Goal: Information Seeking & Learning: Learn about a topic

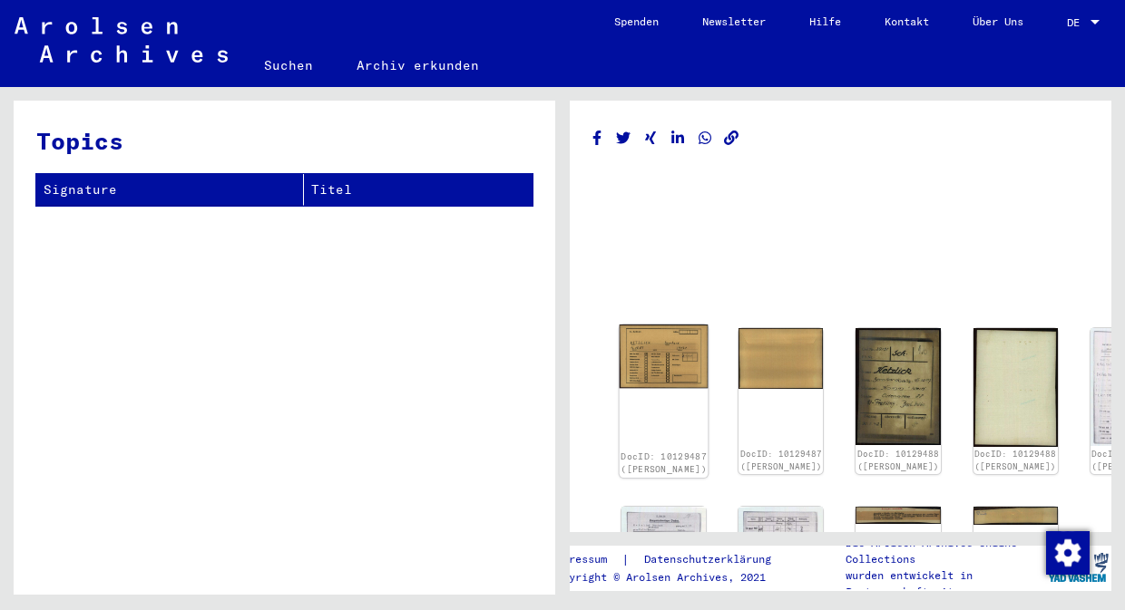
click at [641, 347] on img at bounding box center [663, 356] width 89 height 63
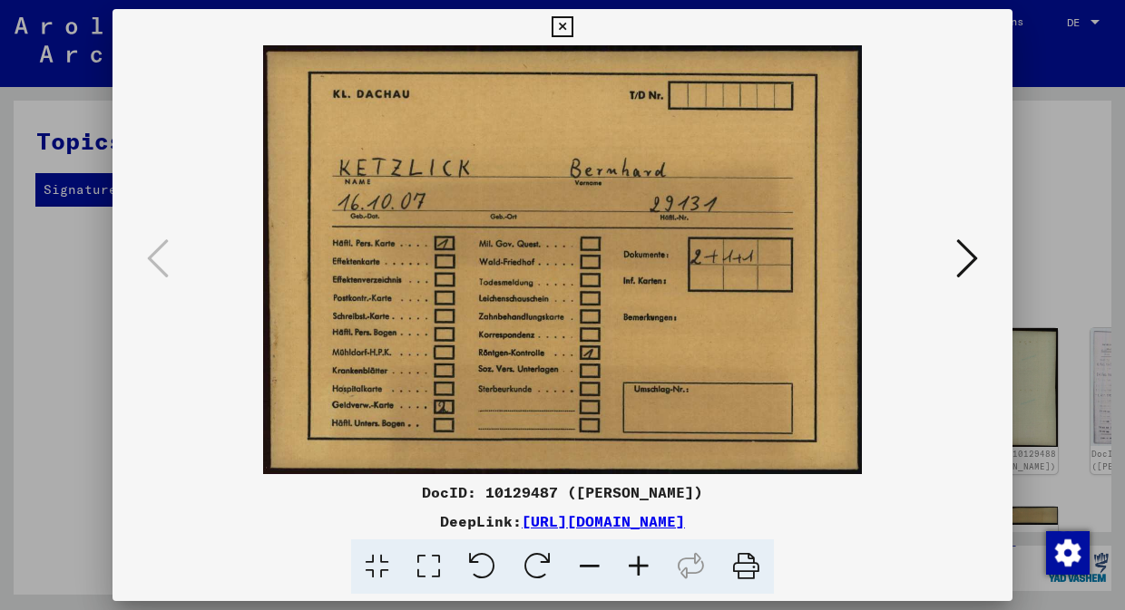
click at [967, 250] on icon at bounding box center [967, 259] width 22 height 44
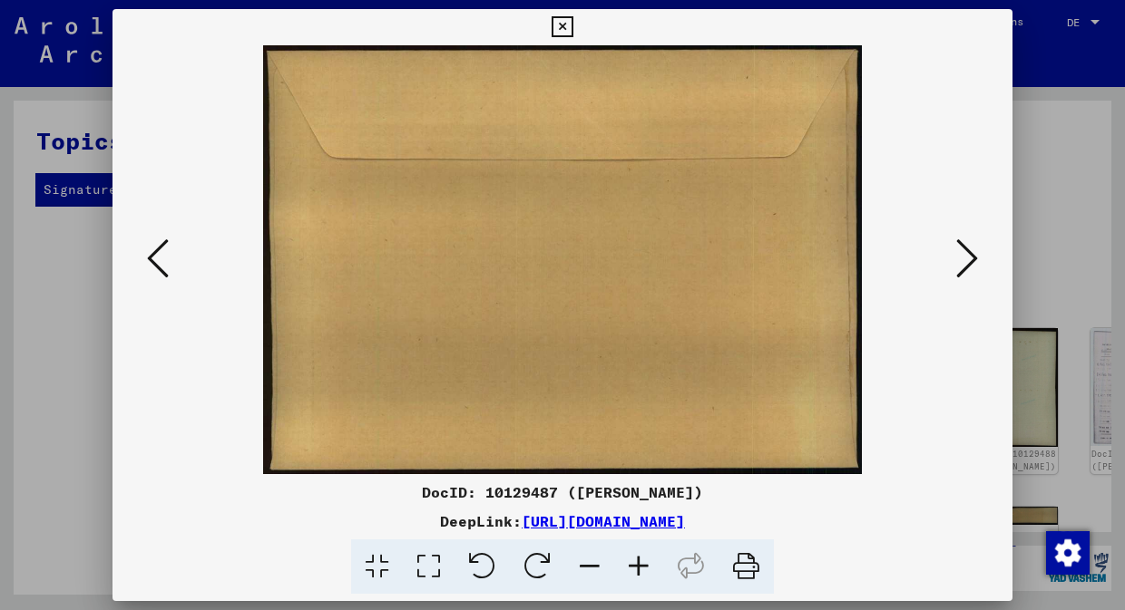
click at [968, 252] on icon at bounding box center [967, 259] width 22 height 44
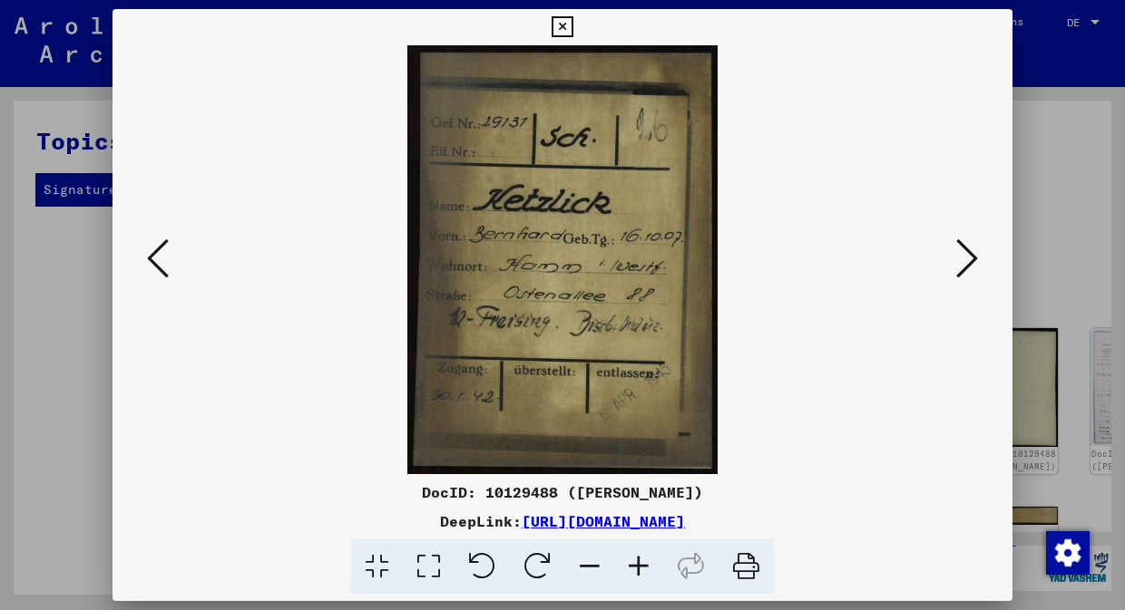
click at [161, 267] on icon at bounding box center [158, 259] width 22 height 44
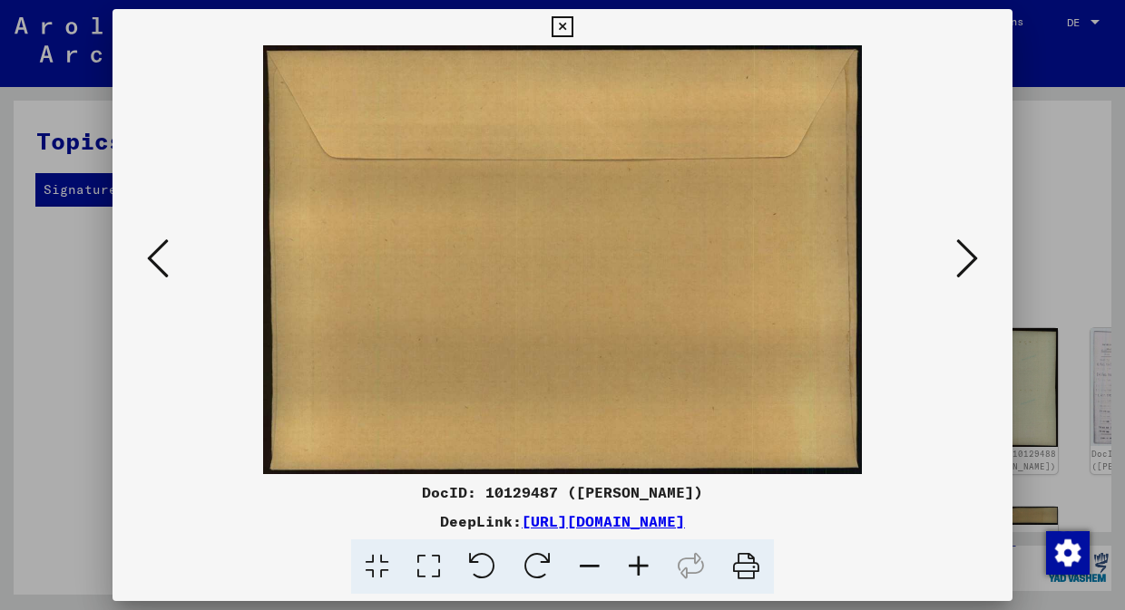
click at [162, 268] on icon at bounding box center [158, 259] width 22 height 44
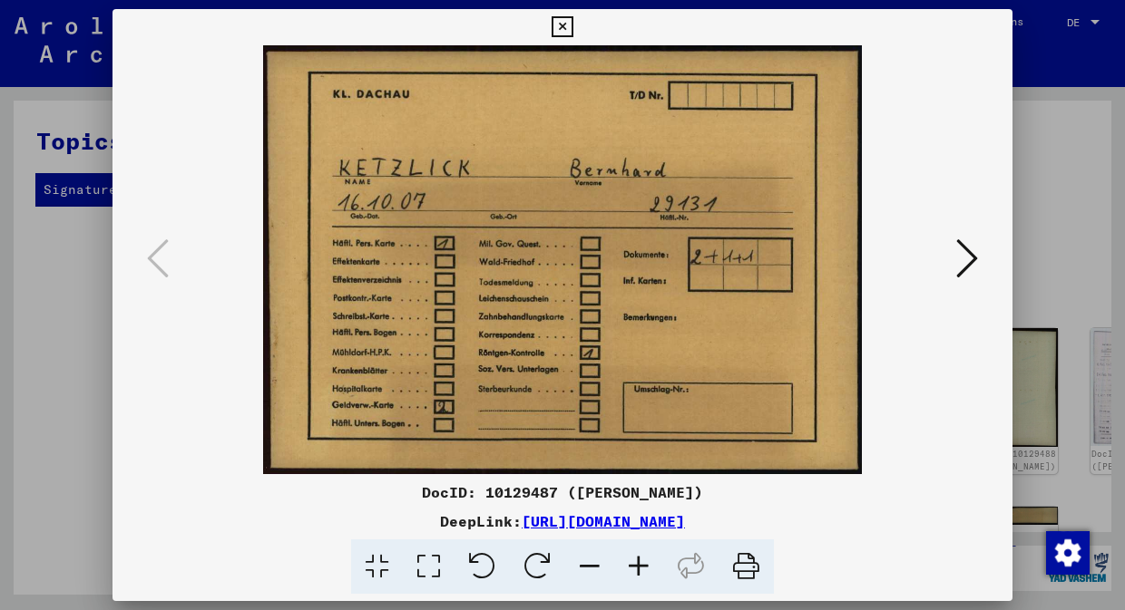
click at [971, 268] on icon at bounding box center [967, 259] width 22 height 44
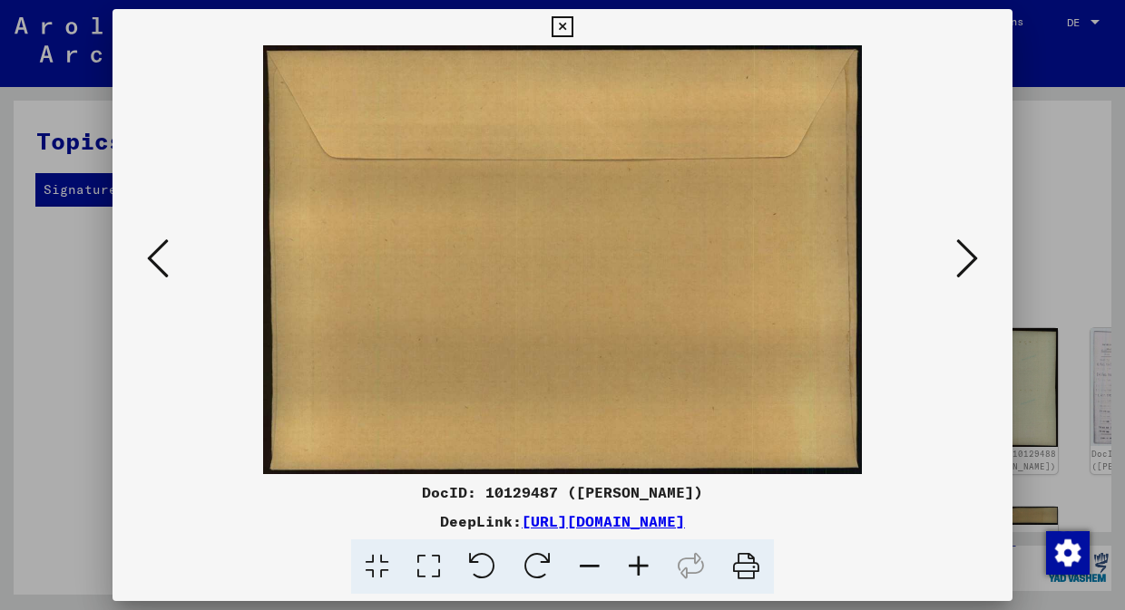
click at [971, 268] on icon at bounding box center [967, 259] width 22 height 44
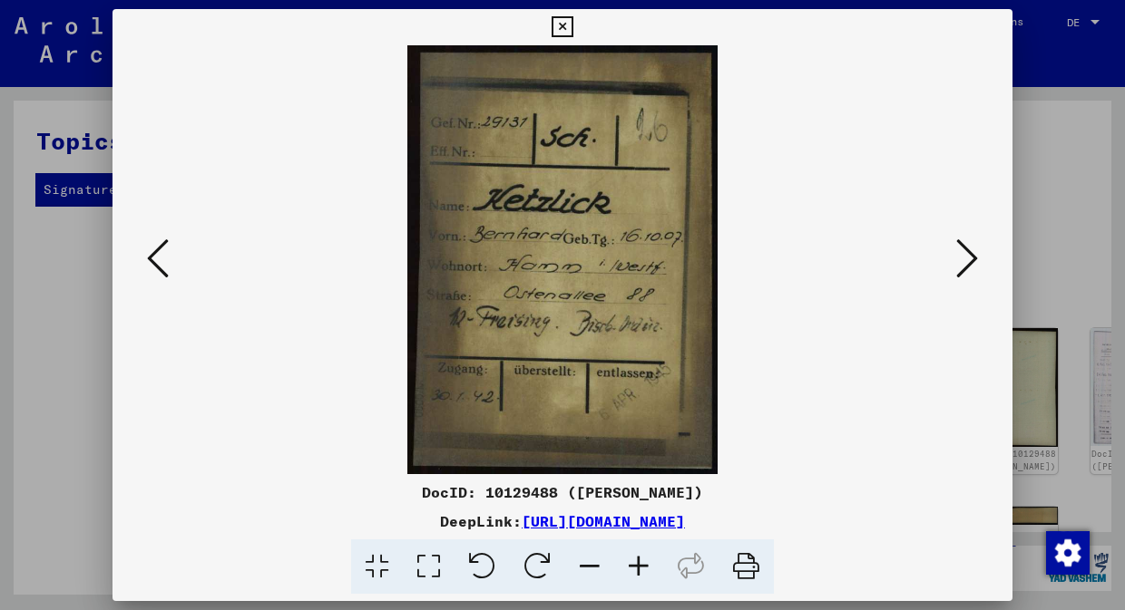
click at [971, 265] on icon at bounding box center [967, 259] width 22 height 44
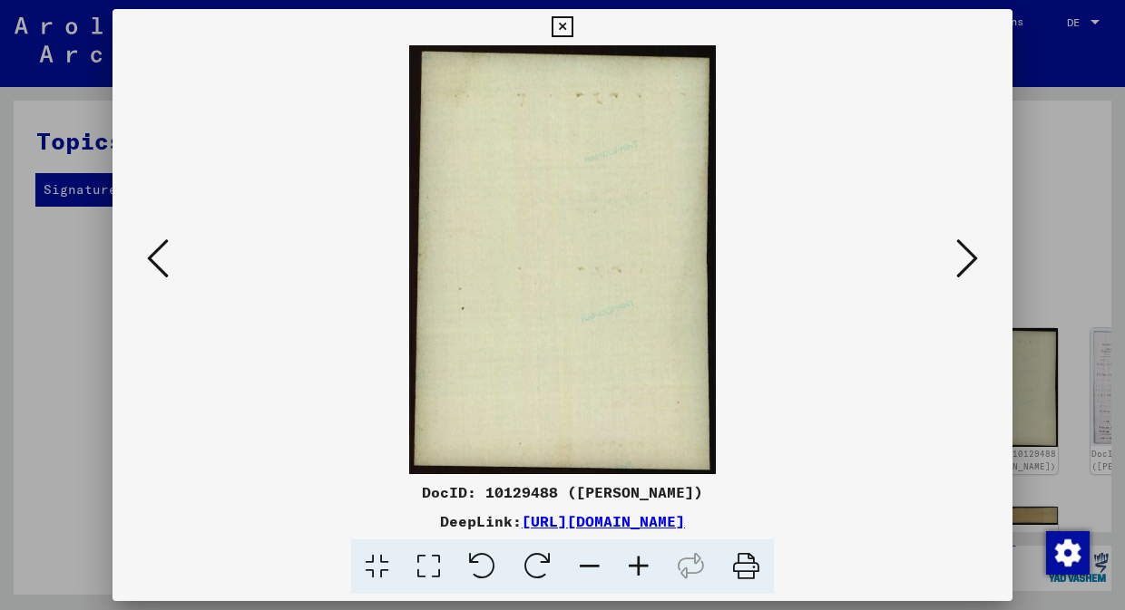
click at [971, 266] on icon at bounding box center [967, 259] width 22 height 44
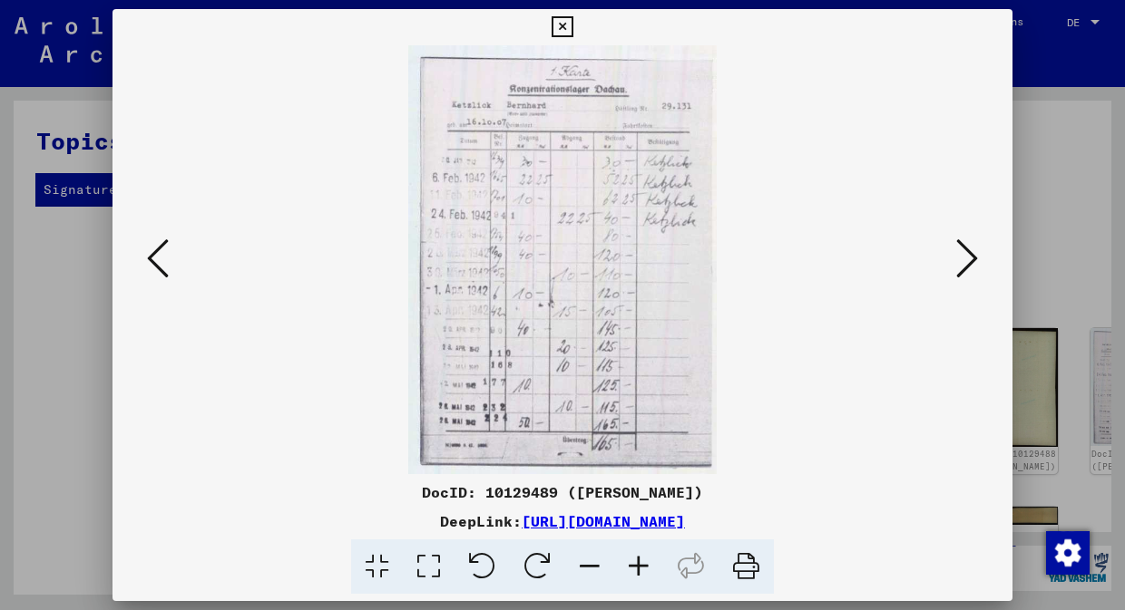
click at [971, 266] on icon at bounding box center [967, 259] width 22 height 44
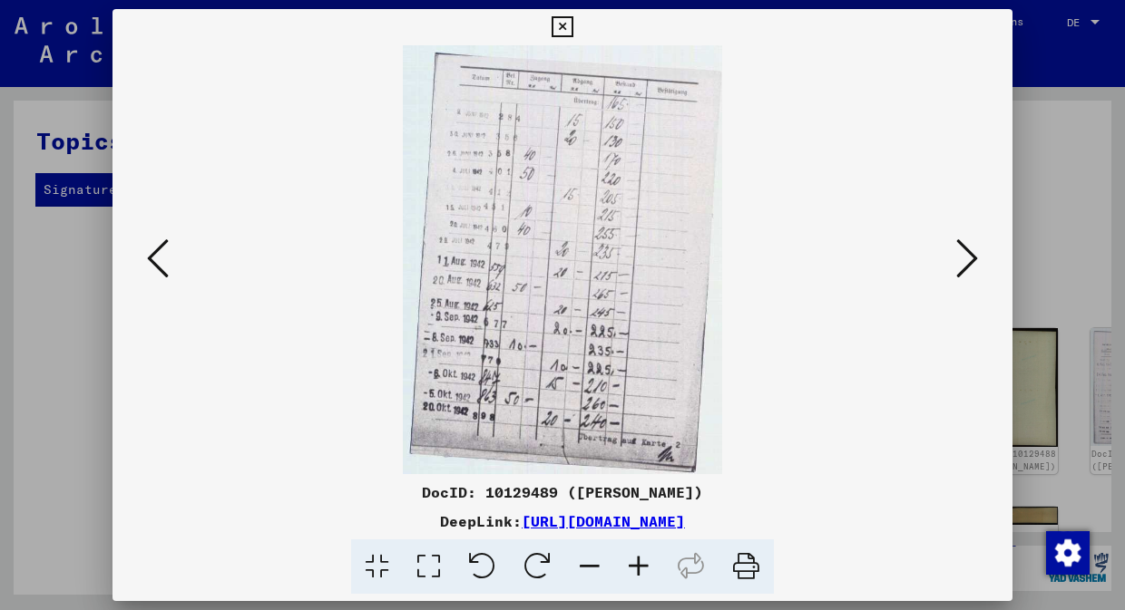
click at [971, 267] on icon at bounding box center [967, 259] width 22 height 44
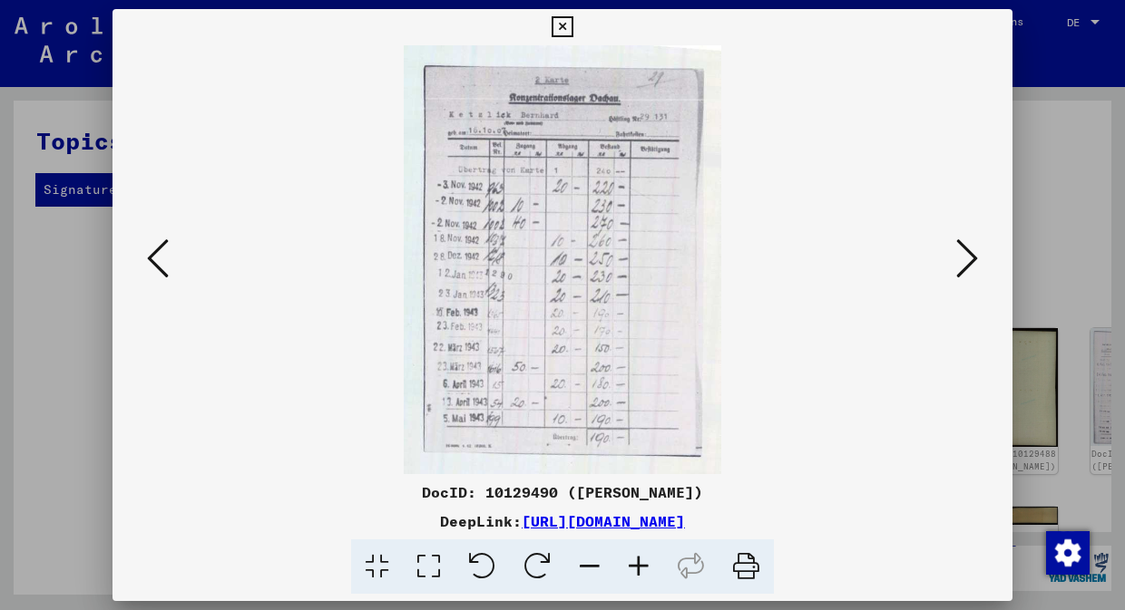
click at [971, 267] on icon at bounding box center [967, 259] width 22 height 44
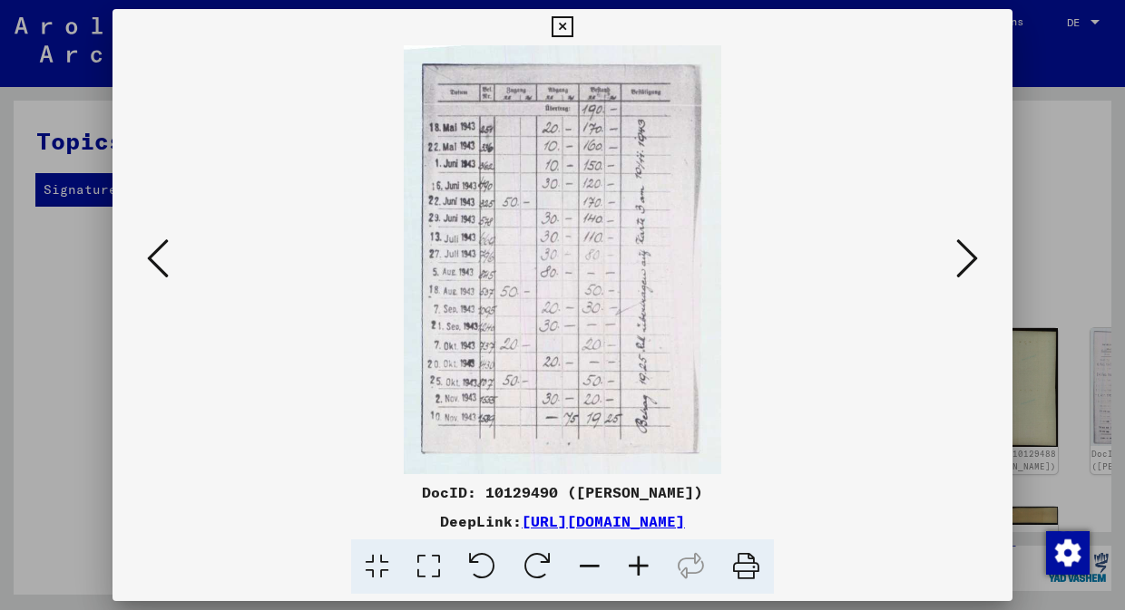
click at [971, 267] on icon at bounding box center [967, 259] width 22 height 44
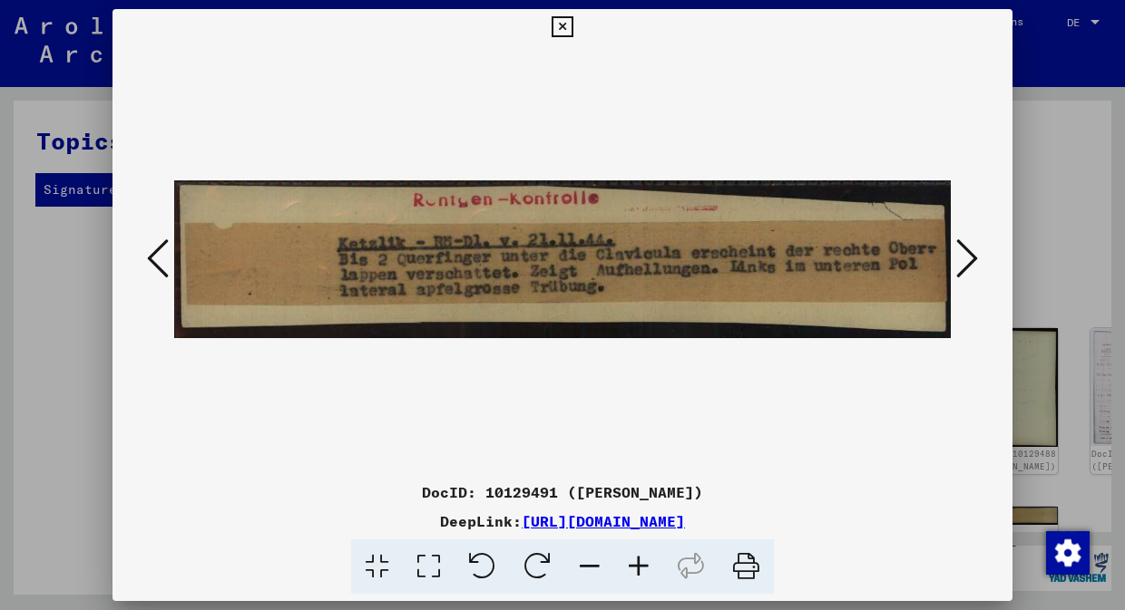
click at [971, 267] on icon at bounding box center [967, 259] width 22 height 44
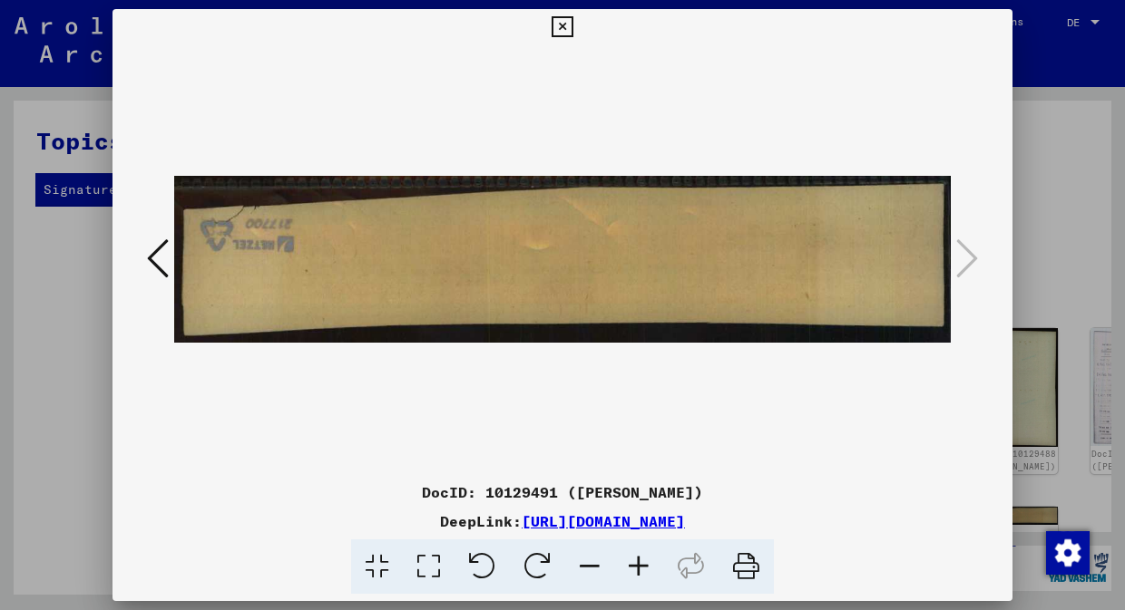
click at [572, 31] on icon at bounding box center [561, 27] width 21 height 22
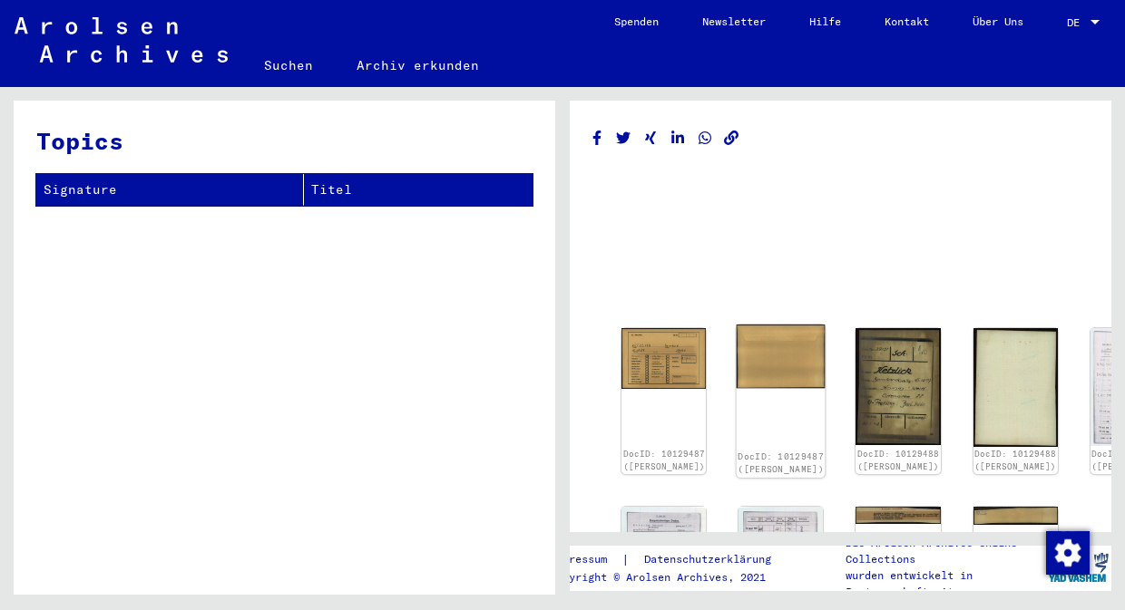
click at [736, 354] on img at bounding box center [780, 356] width 89 height 63
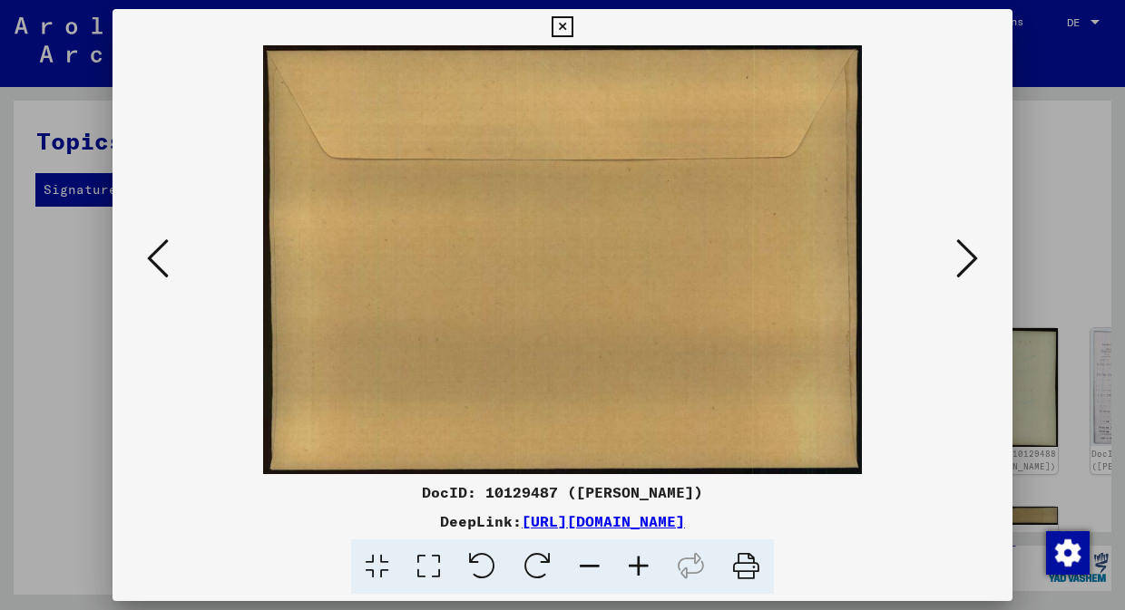
click at [995, 270] on div at bounding box center [562, 259] width 900 height 429
click at [978, 268] on button at bounding box center [967, 260] width 33 height 52
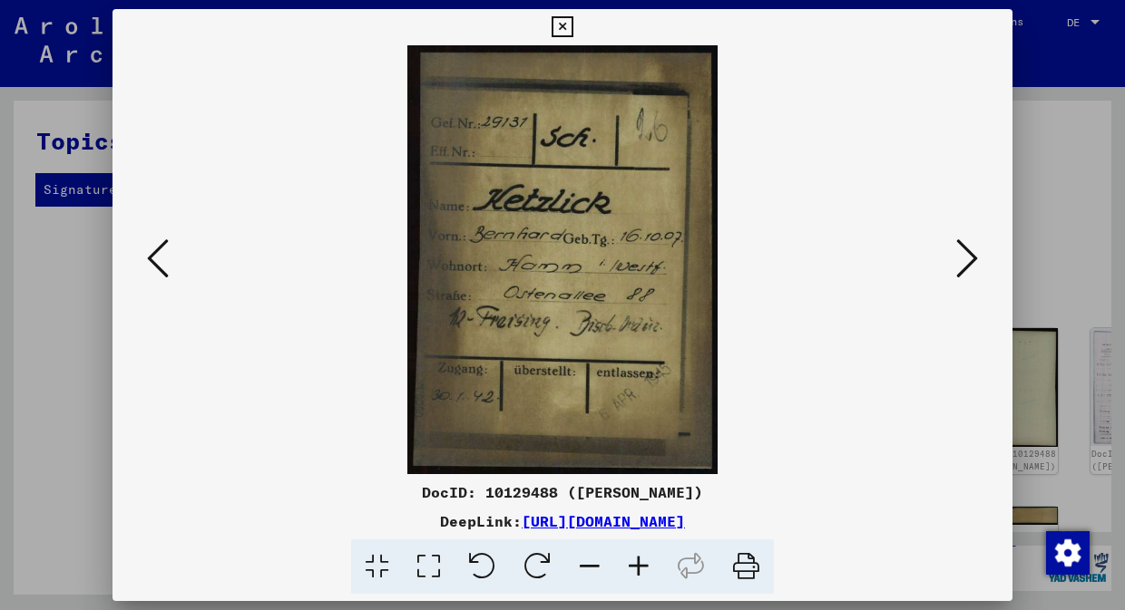
click at [970, 268] on icon at bounding box center [967, 259] width 22 height 44
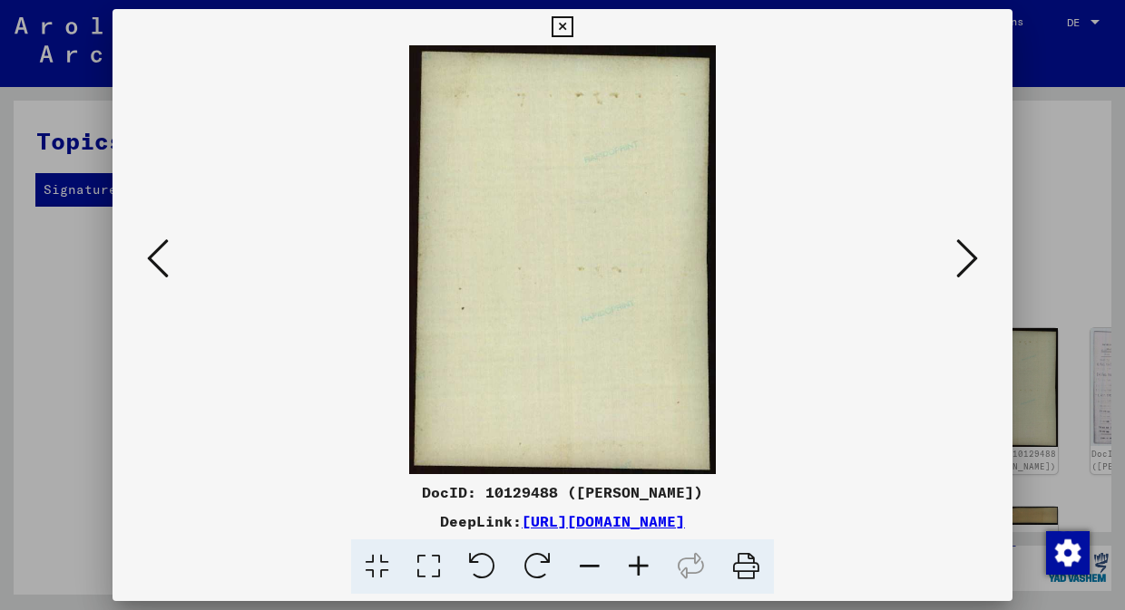
click at [970, 268] on icon at bounding box center [967, 259] width 22 height 44
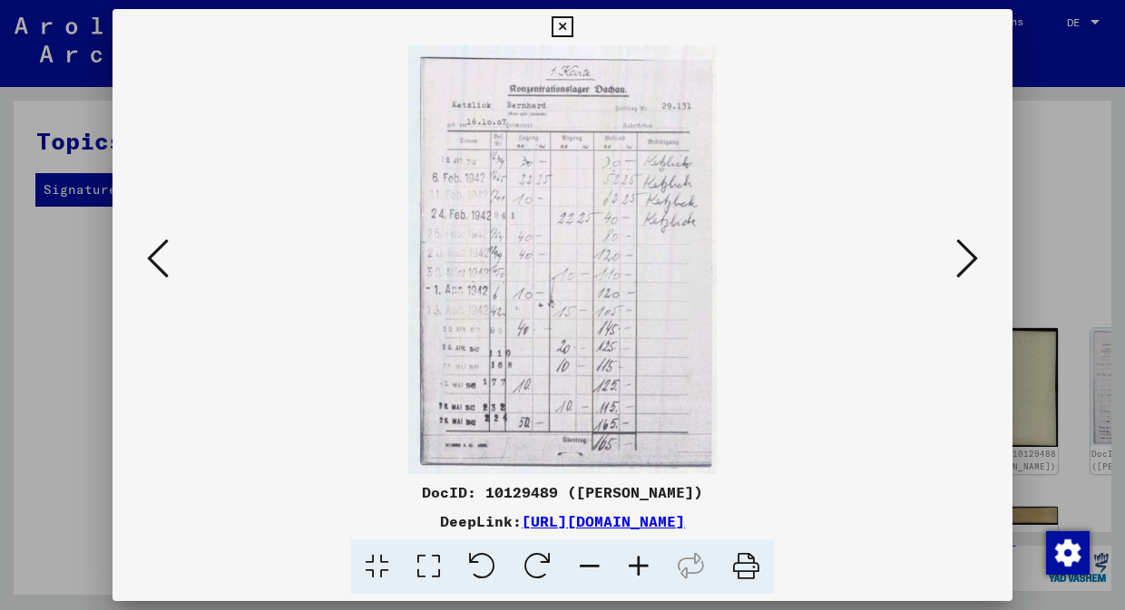
click at [635, 568] on icon at bounding box center [638, 567] width 49 height 55
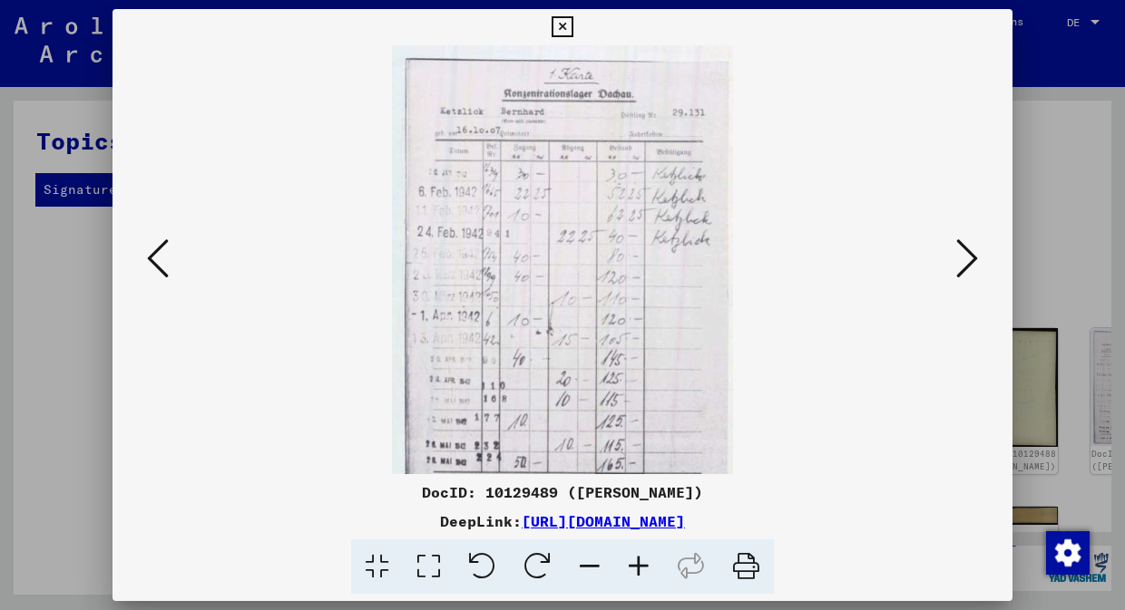
click at [635, 568] on icon at bounding box center [638, 567] width 49 height 55
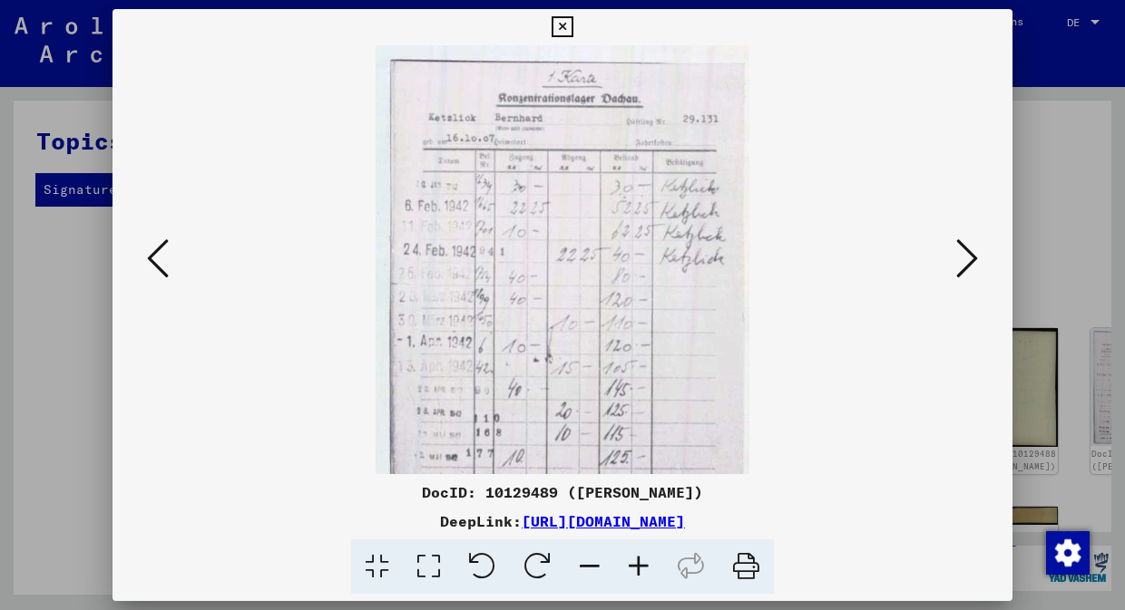
click at [635, 568] on icon at bounding box center [638, 567] width 49 height 55
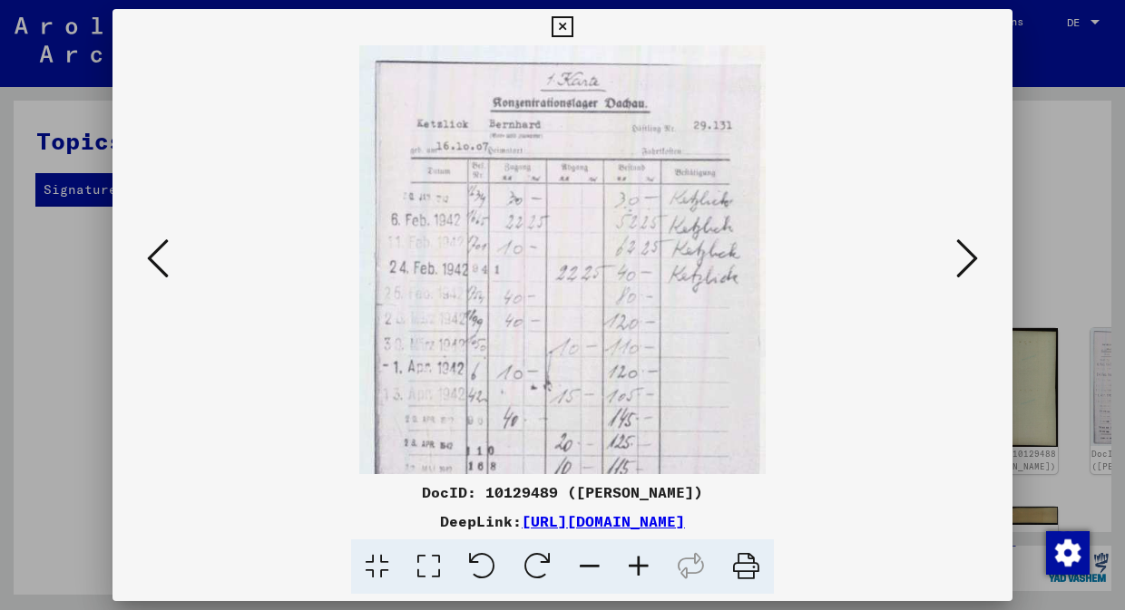
click at [635, 568] on icon at bounding box center [638, 567] width 49 height 55
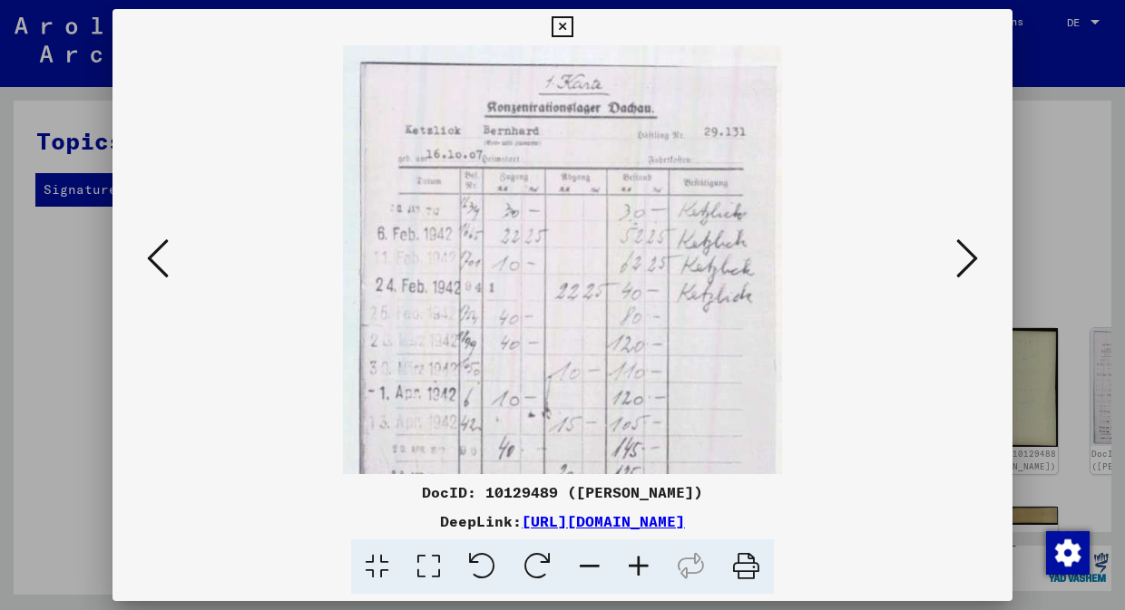
click at [635, 568] on icon at bounding box center [638, 567] width 49 height 55
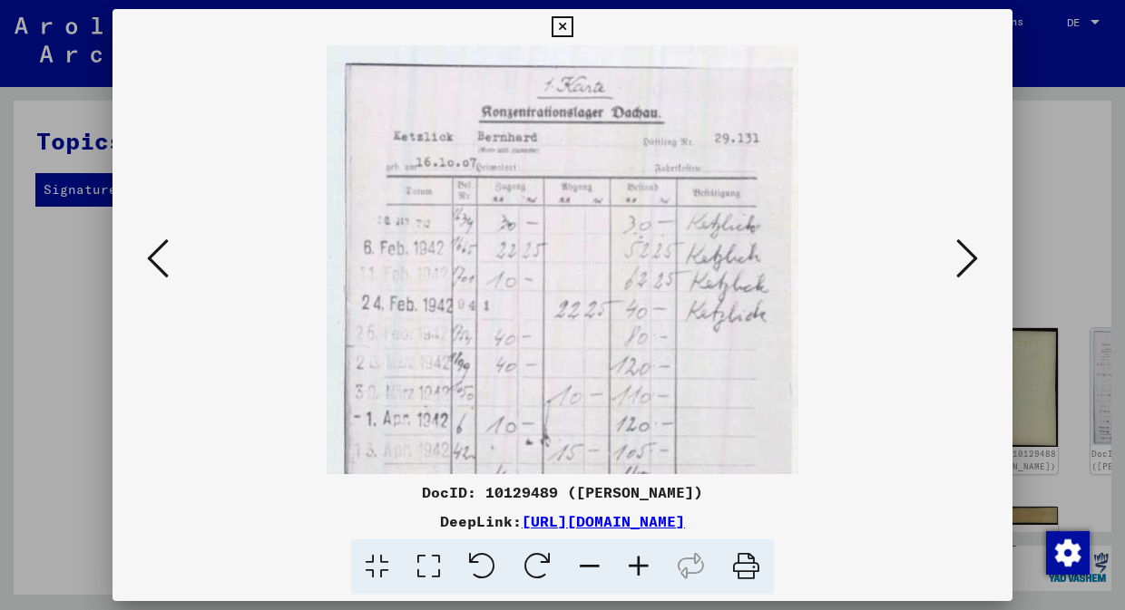
click at [635, 568] on icon at bounding box center [638, 567] width 49 height 55
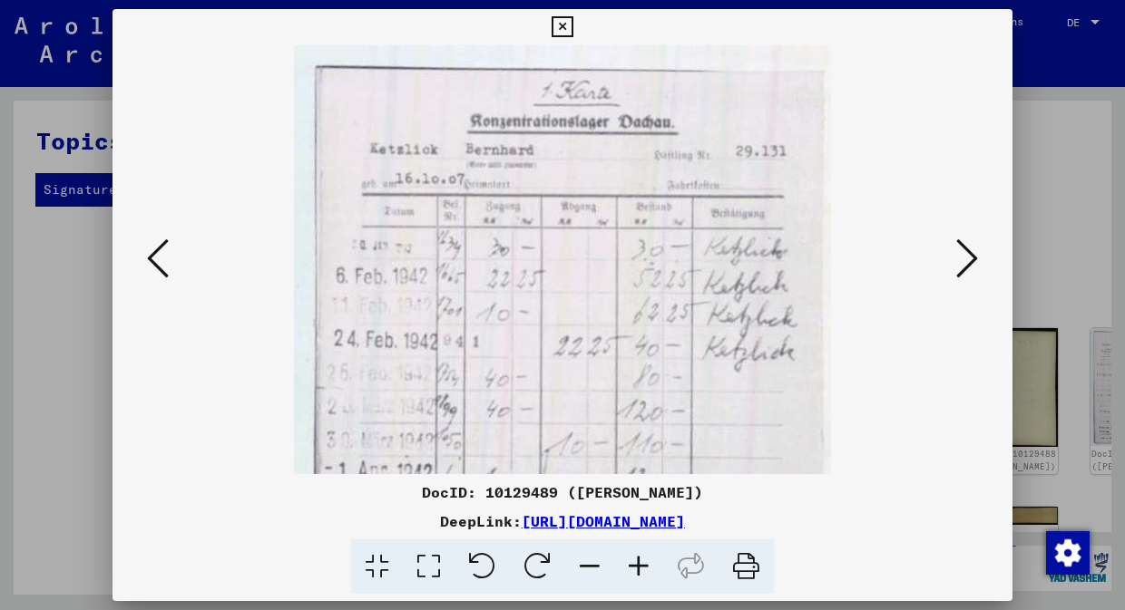
click at [635, 568] on icon at bounding box center [638, 567] width 49 height 55
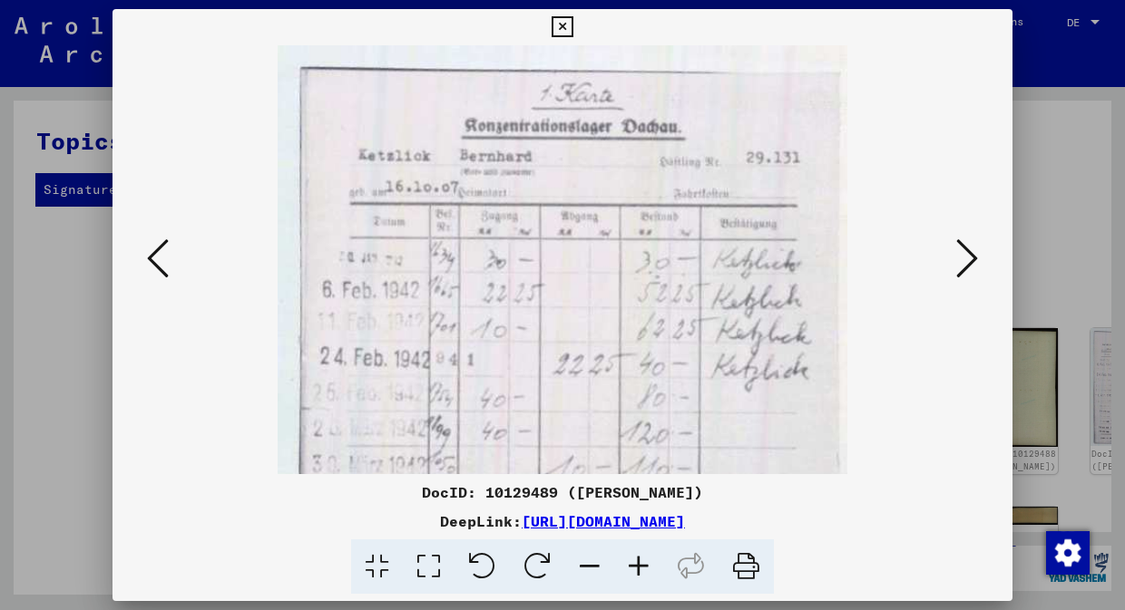
click at [635, 568] on icon at bounding box center [638, 567] width 49 height 55
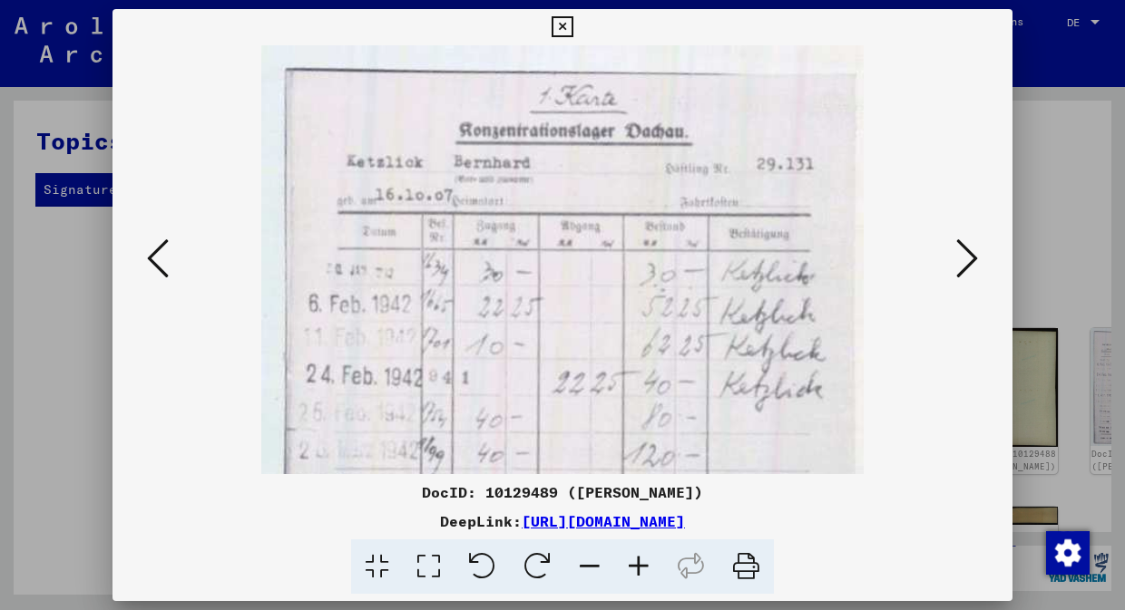
click at [981, 256] on button at bounding box center [967, 260] width 33 height 52
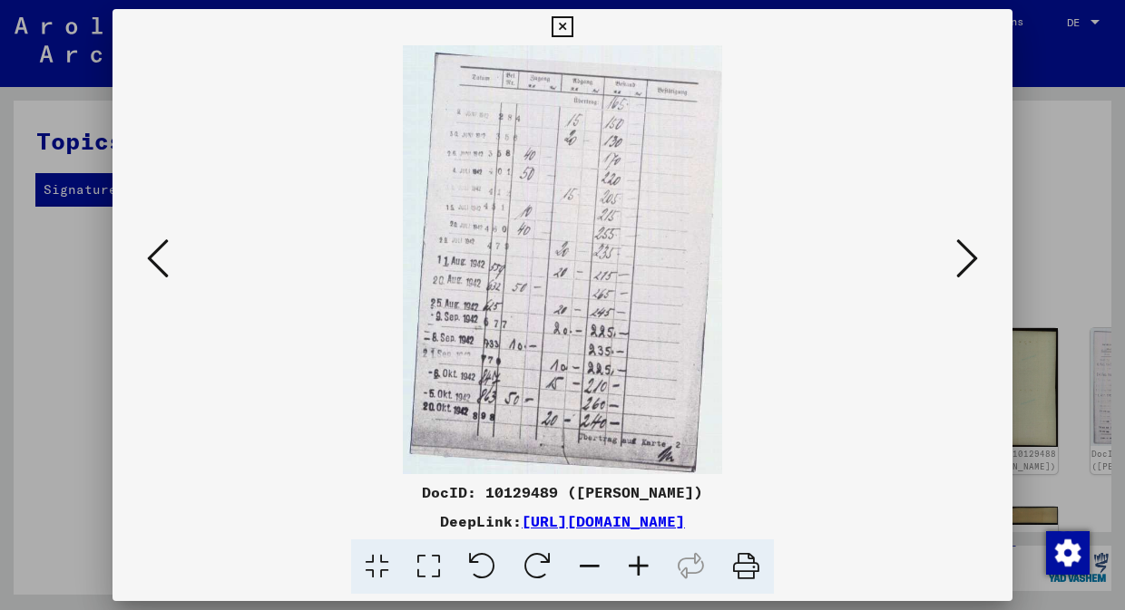
click at [981, 256] on button at bounding box center [967, 260] width 33 height 52
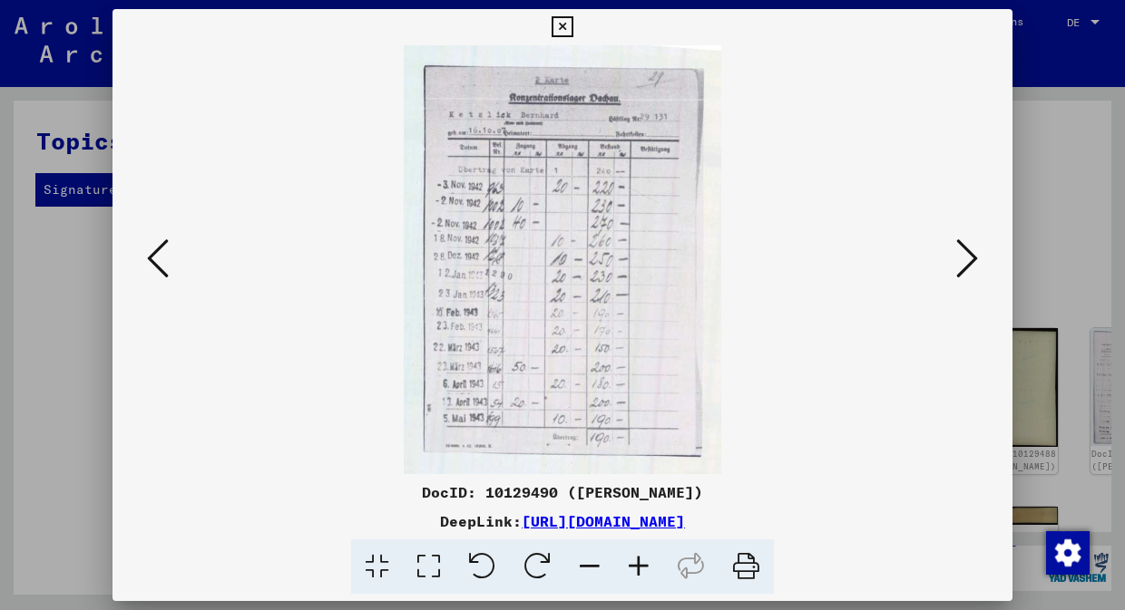
click at [572, 17] on icon at bounding box center [561, 27] width 21 height 22
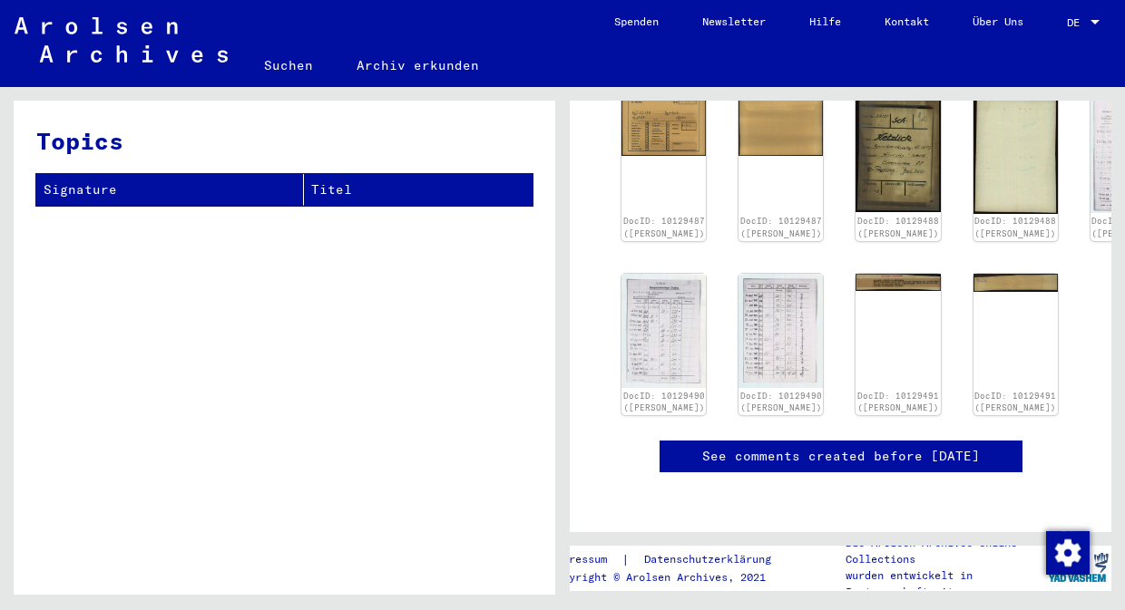
scroll to position [422, 0]
